Goal: Browse casually: Explore the website without a specific task or goal

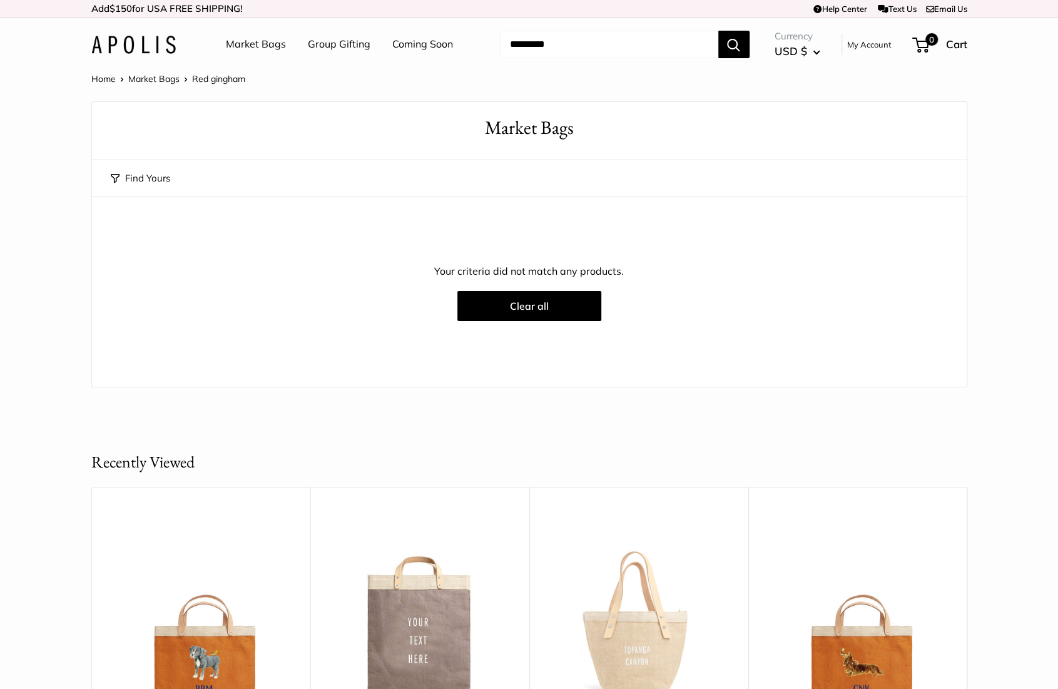
click at [424, 46] on link "Coming Soon" at bounding box center [422, 44] width 61 height 19
click at [273, 44] on link "Market Bags" at bounding box center [256, 44] width 60 height 19
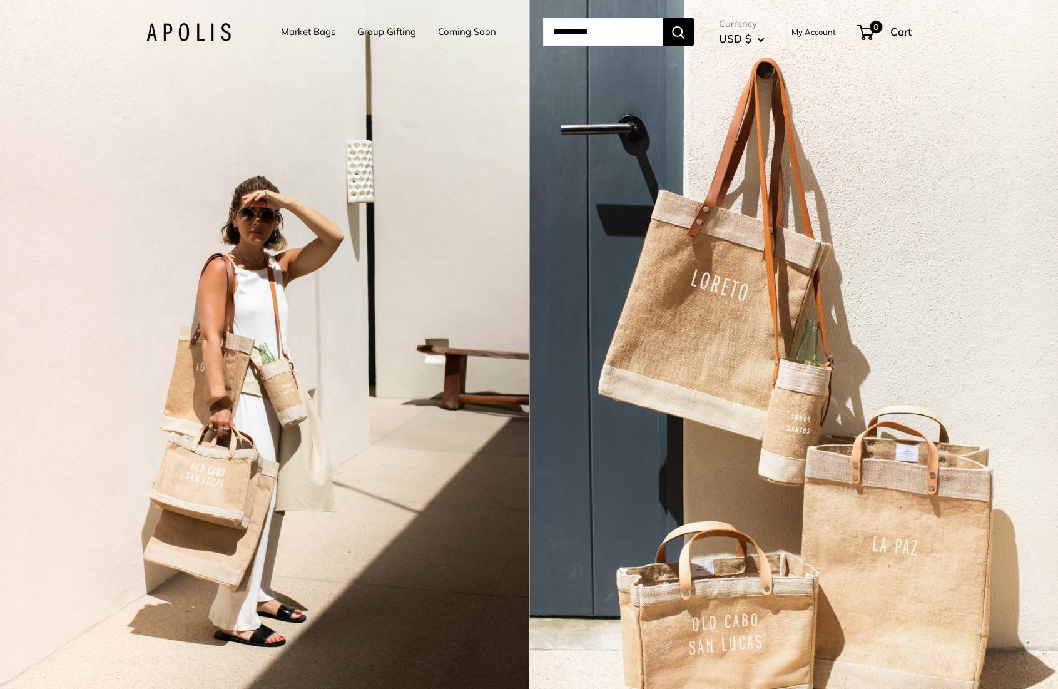
click at [419, 131] on div "2 / 3" at bounding box center [264, 344] width 529 height 689
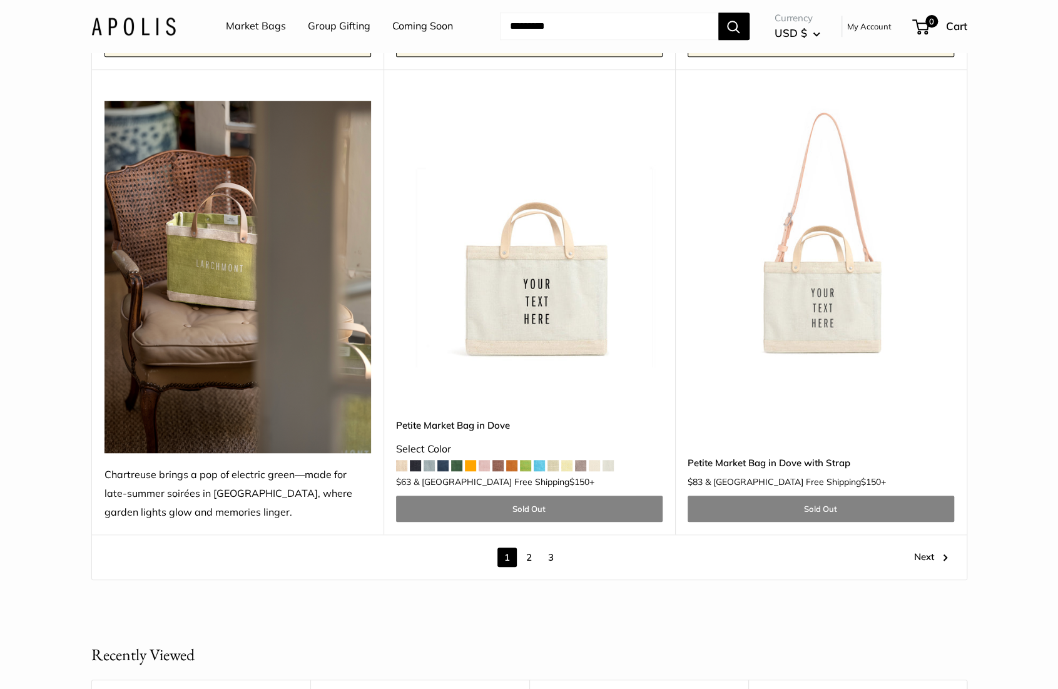
scroll to position [6851, 0]
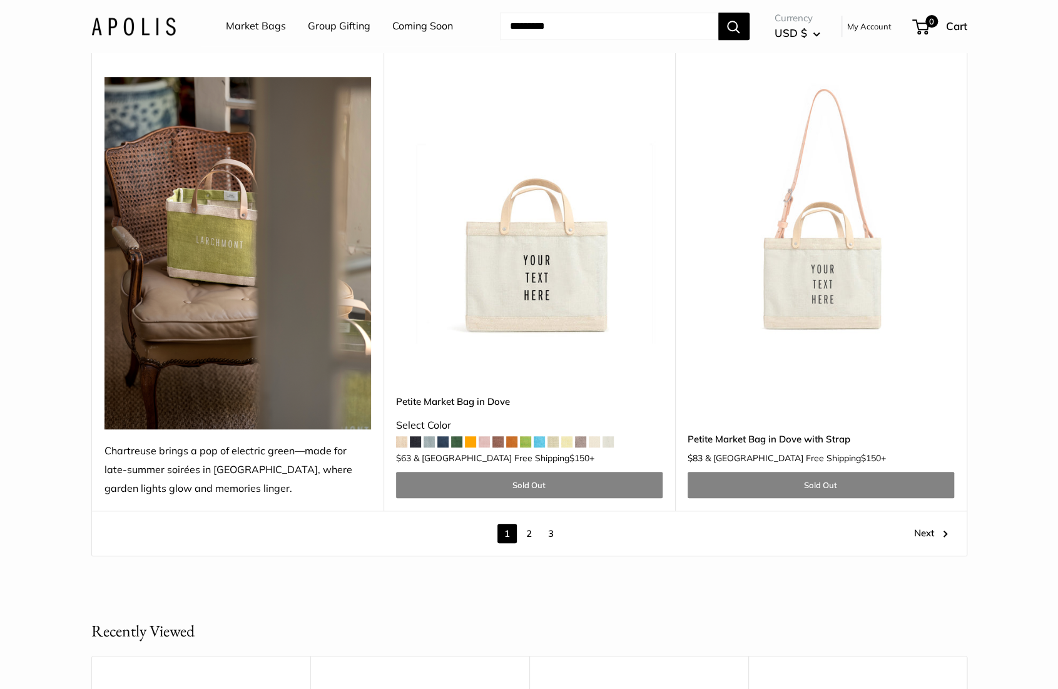
click at [524, 524] on link "2" at bounding box center [528, 533] width 19 height 19
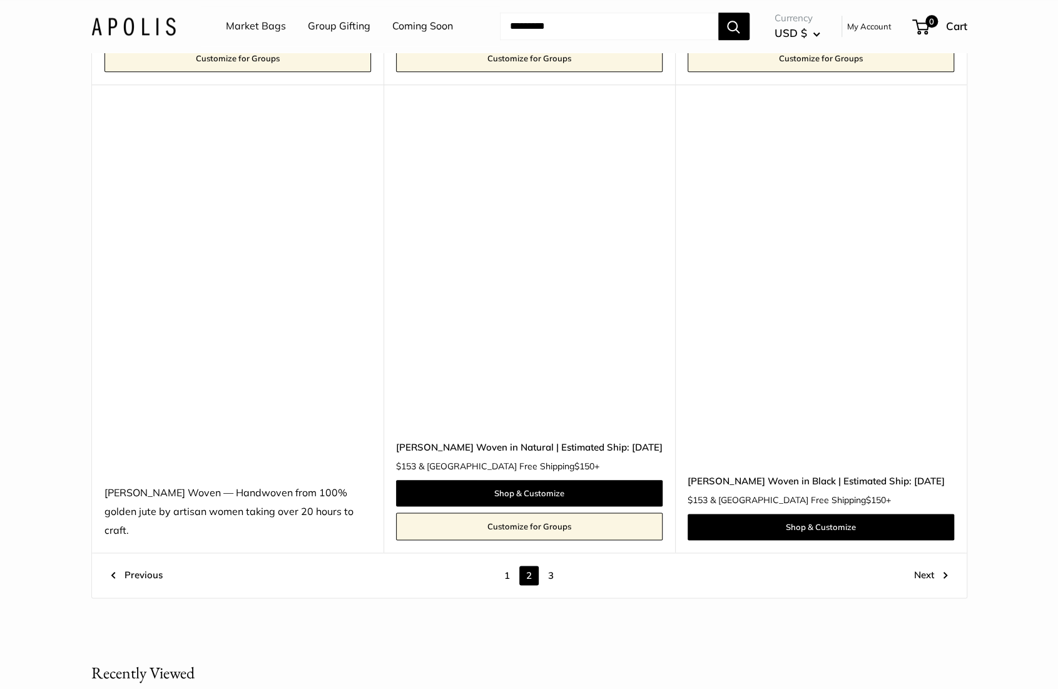
scroll to position [7044, 0]
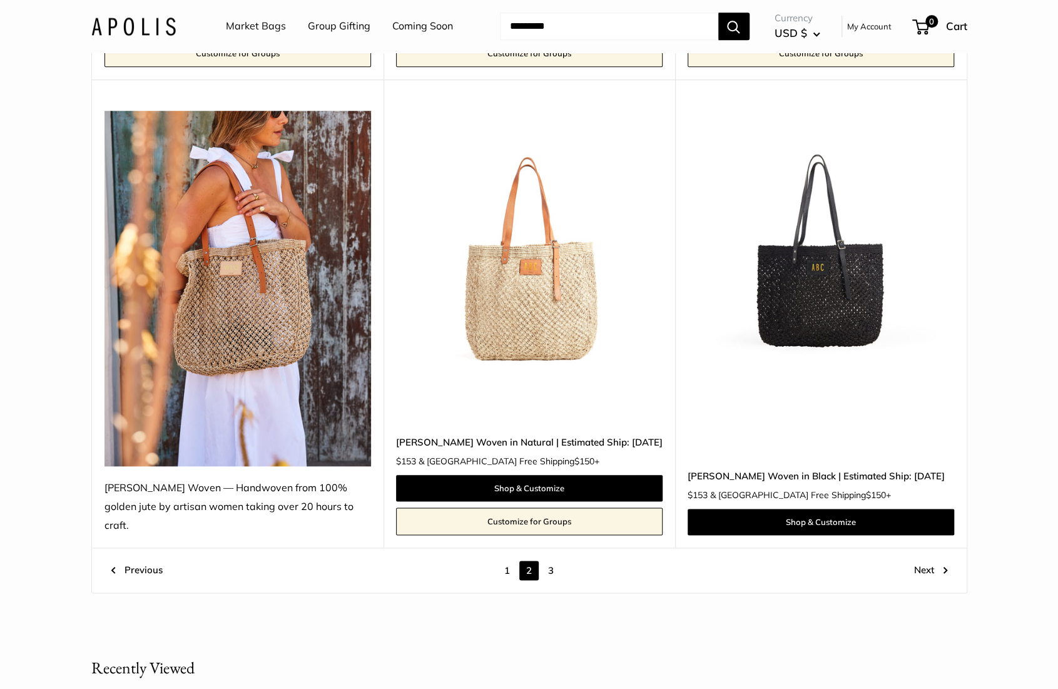
click at [0, 0] on img at bounding box center [0, 0] width 0 height 0
click at [554, 561] on link "3" at bounding box center [550, 570] width 19 height 19
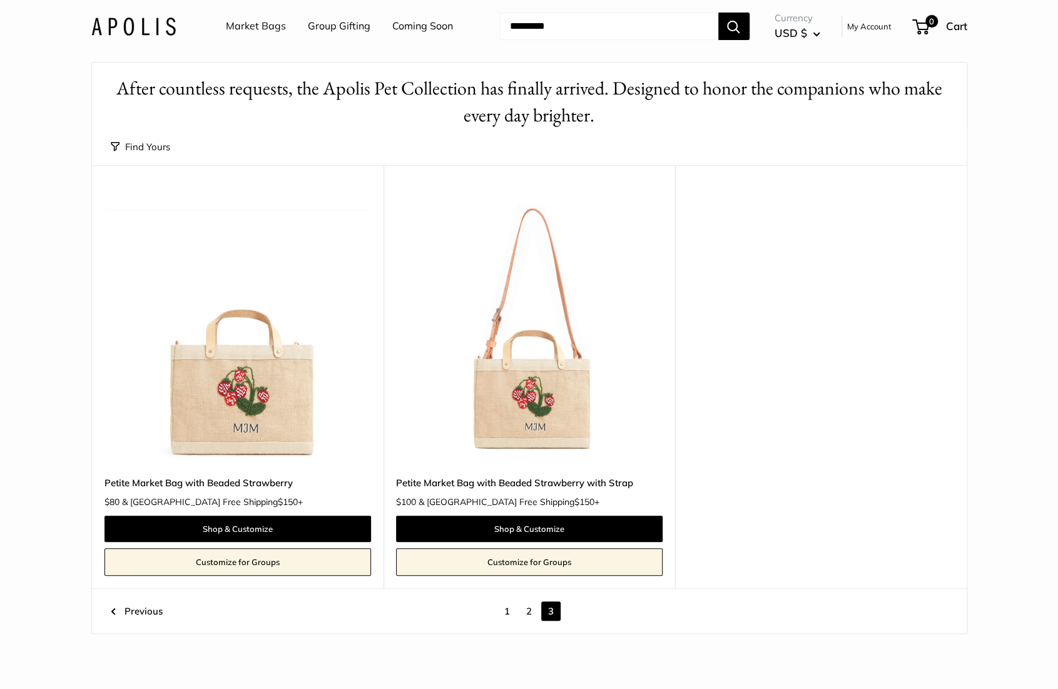
scroll to position [33, 0]
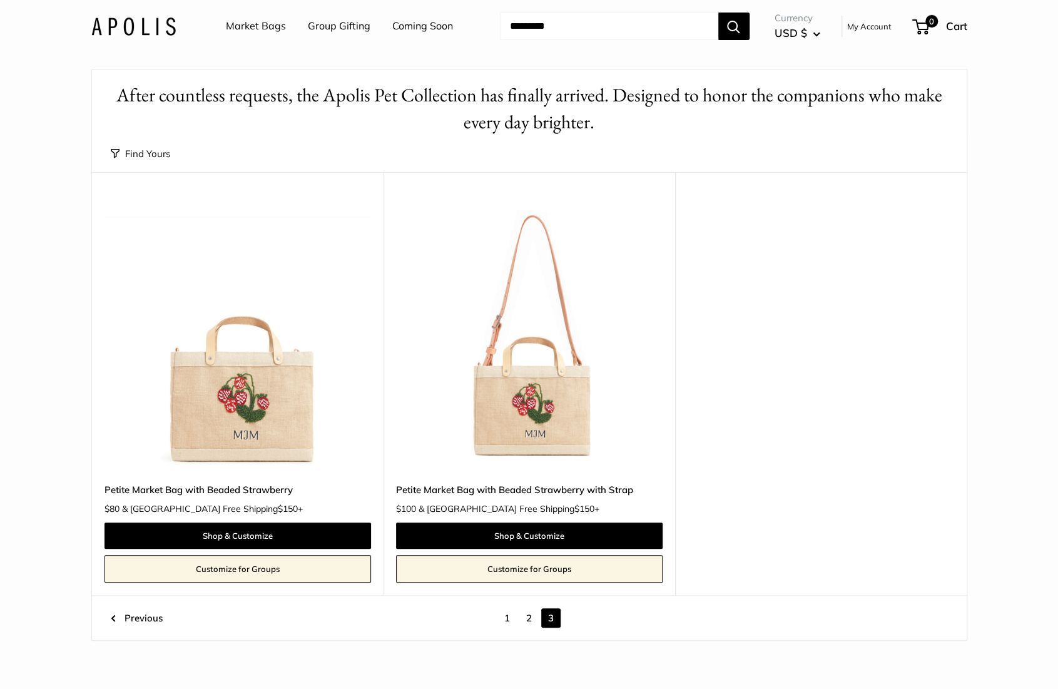
click at [0, 0] on img at bounding box center [0, 0] width 0 height 0
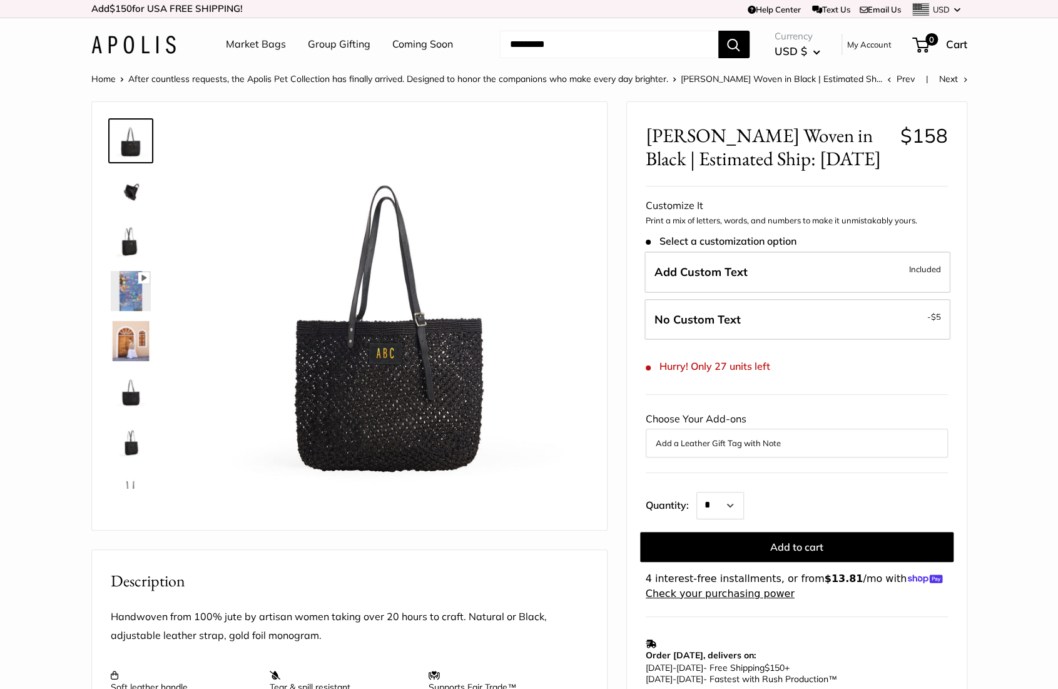
click at [136, 197] on img at bounding box center [131, 191] width 40 height 40
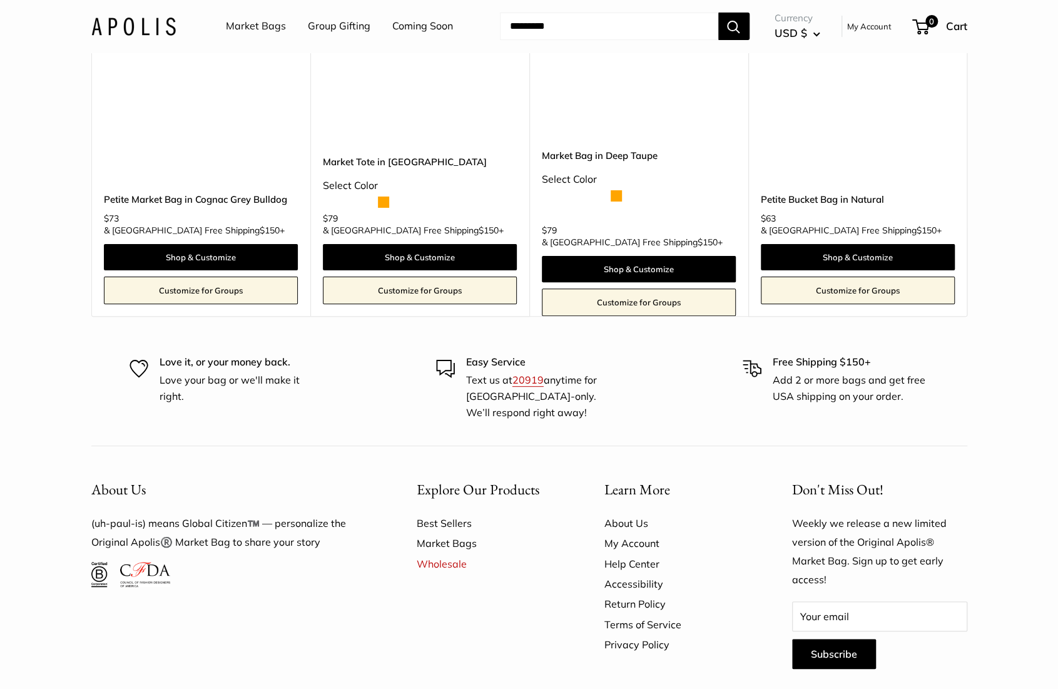
scroll to position [3437, 0]
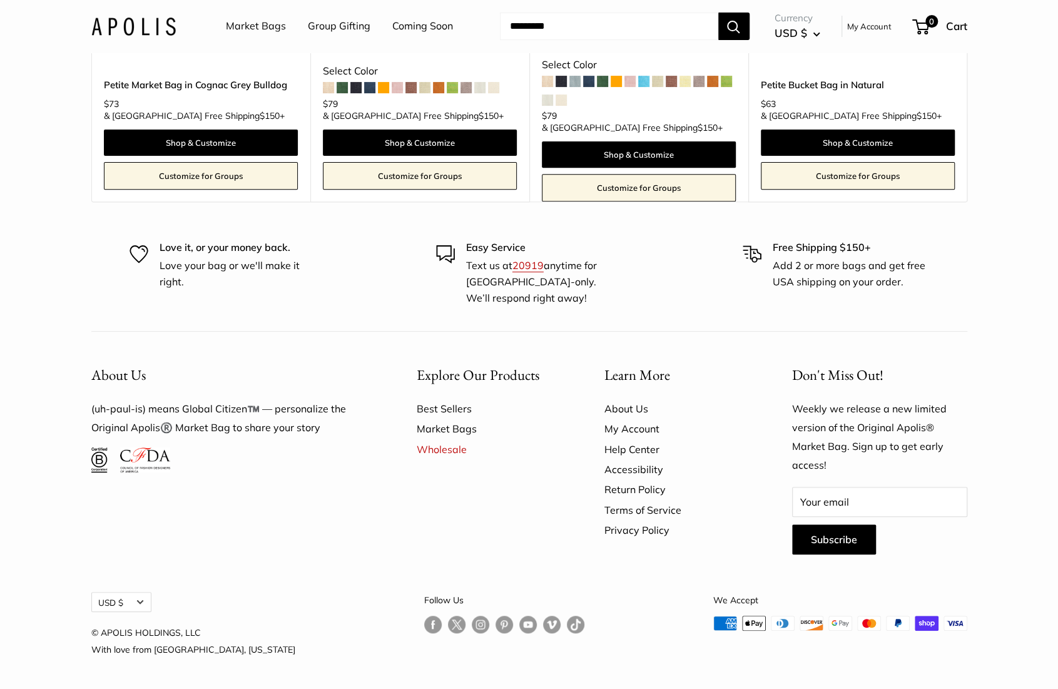
click at [472, 631] on link "Follow us on Instagram" at bounding box center [481, 625] width 18 height 18
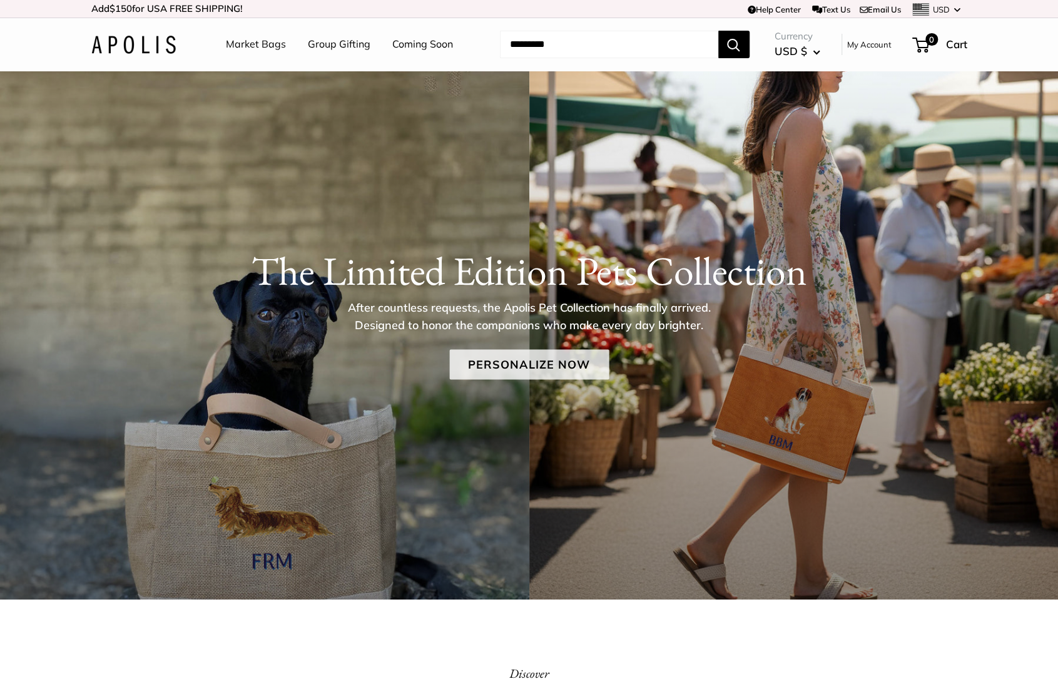
click at [520, 365] on link "Personalize Now" at bounding box center [529, 365] width 160 height 30
